Goal: Find specific page/section: Find specific page/section

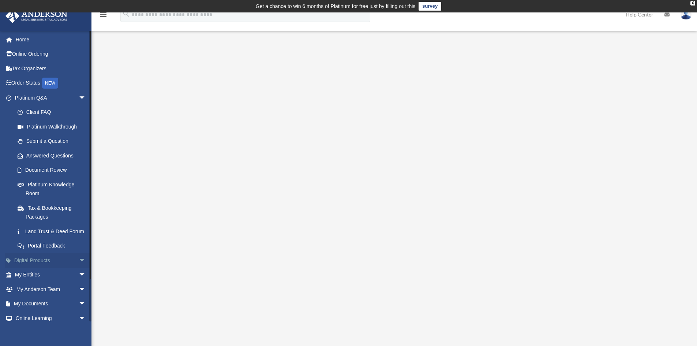
click at [79, 268] on span "arrow_drop_down" at bounding box center [86, 260] width 15 height 15
click at [79, 268] on span "arrow_drop_up" at bounding box center [86, 260] width 15 height 15
click at [80, 97] on span "arrow_drop_down" at bounding box center [86, 97] width 15 height 15
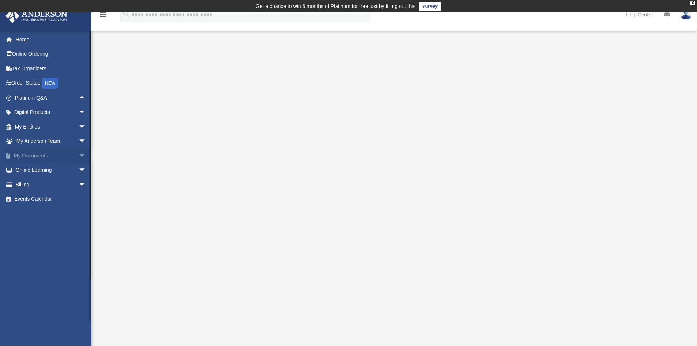
click at [79, 153] on span "arrow_drop_down" at bounding box center [86, 155] width 15 height 15
click at [46, 199] on link "Forms Library" at bounding box center [53, 199] width 87 height 15
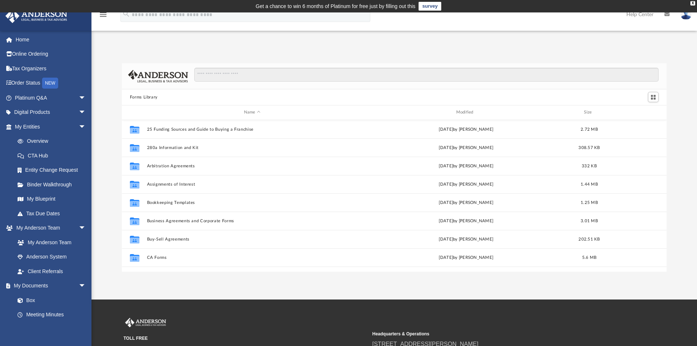
scroll to position [161, 539]
click at [249, 75] on input "Search files and folders" at bounding box center [426, 75] width 464 height 14
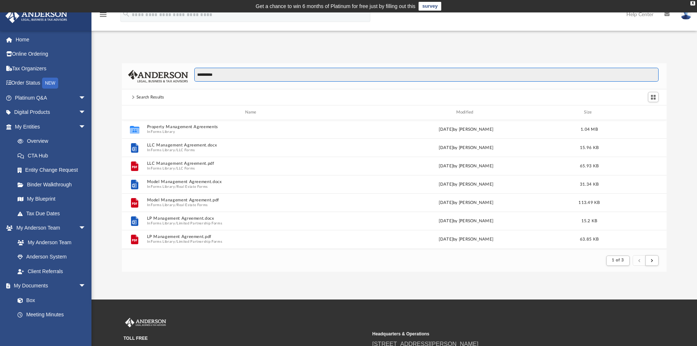
scroll to position [138, 539]
type input "**********"
